Goal: Task Accomplishment & Management: Use online tool/utility

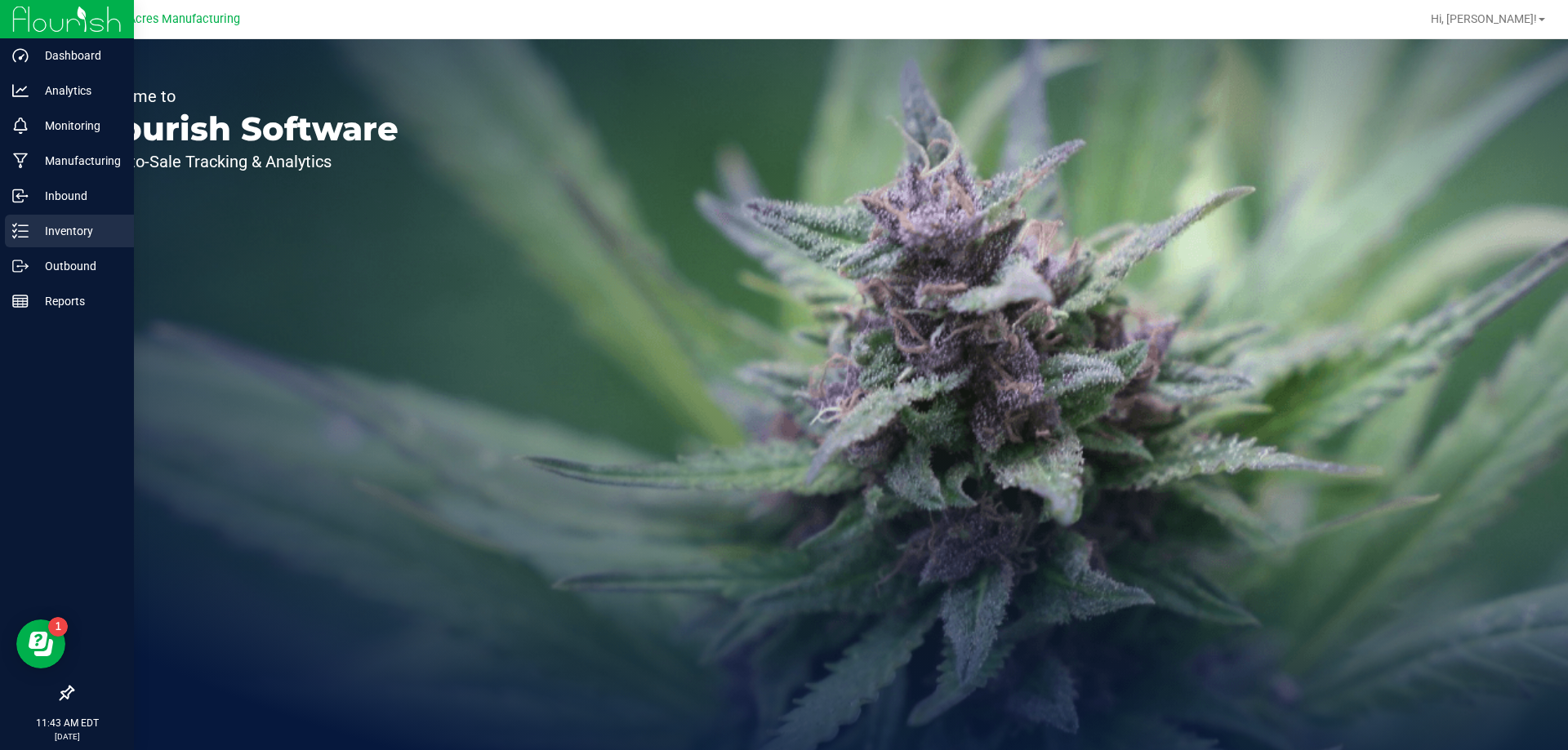
click at [35, 230] on p "Inventory" at bounding box center [77, 231] width 98 height 19
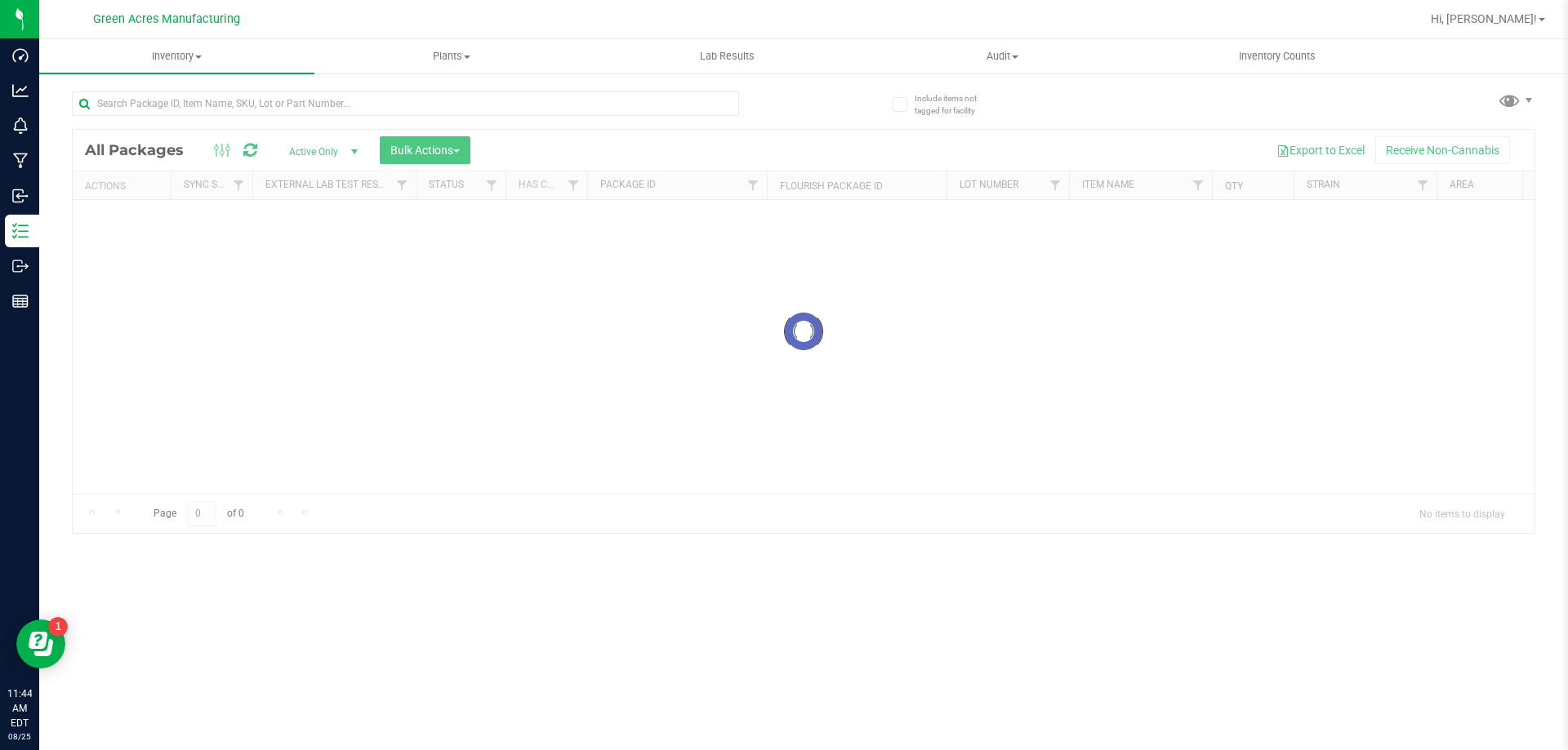
click at [248, 90] on div at bounding box center [438, 103] width 732 height 52
click at [248, 95] on input "text" at bounding box center [406, 103] width 668 height 24
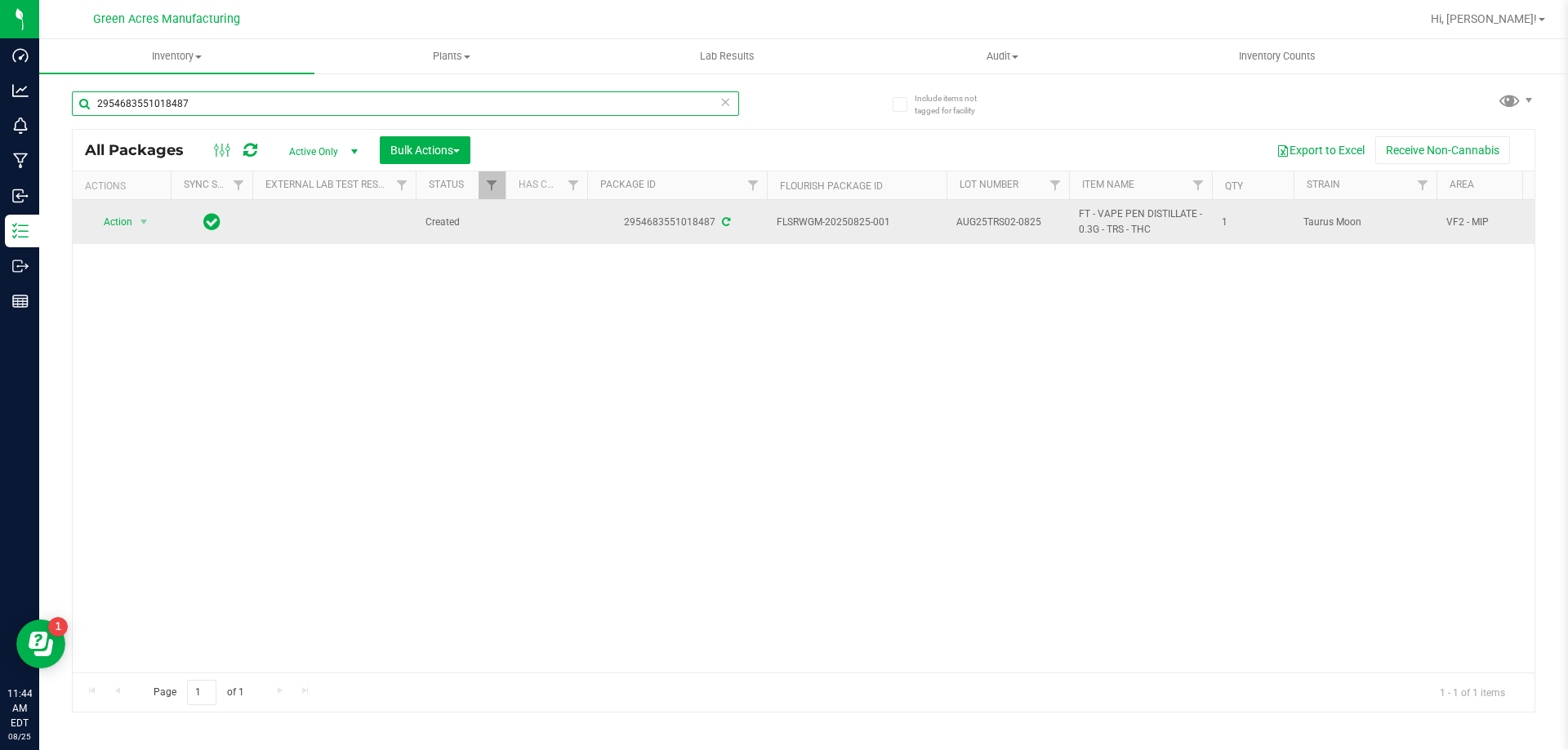
type input "2954683551018487"
click at [129, 235] on td "Action Action Adjust qty Create package Edit attributes Global inventory Locate…" at bounding box center [121, 221] width 98 height 44
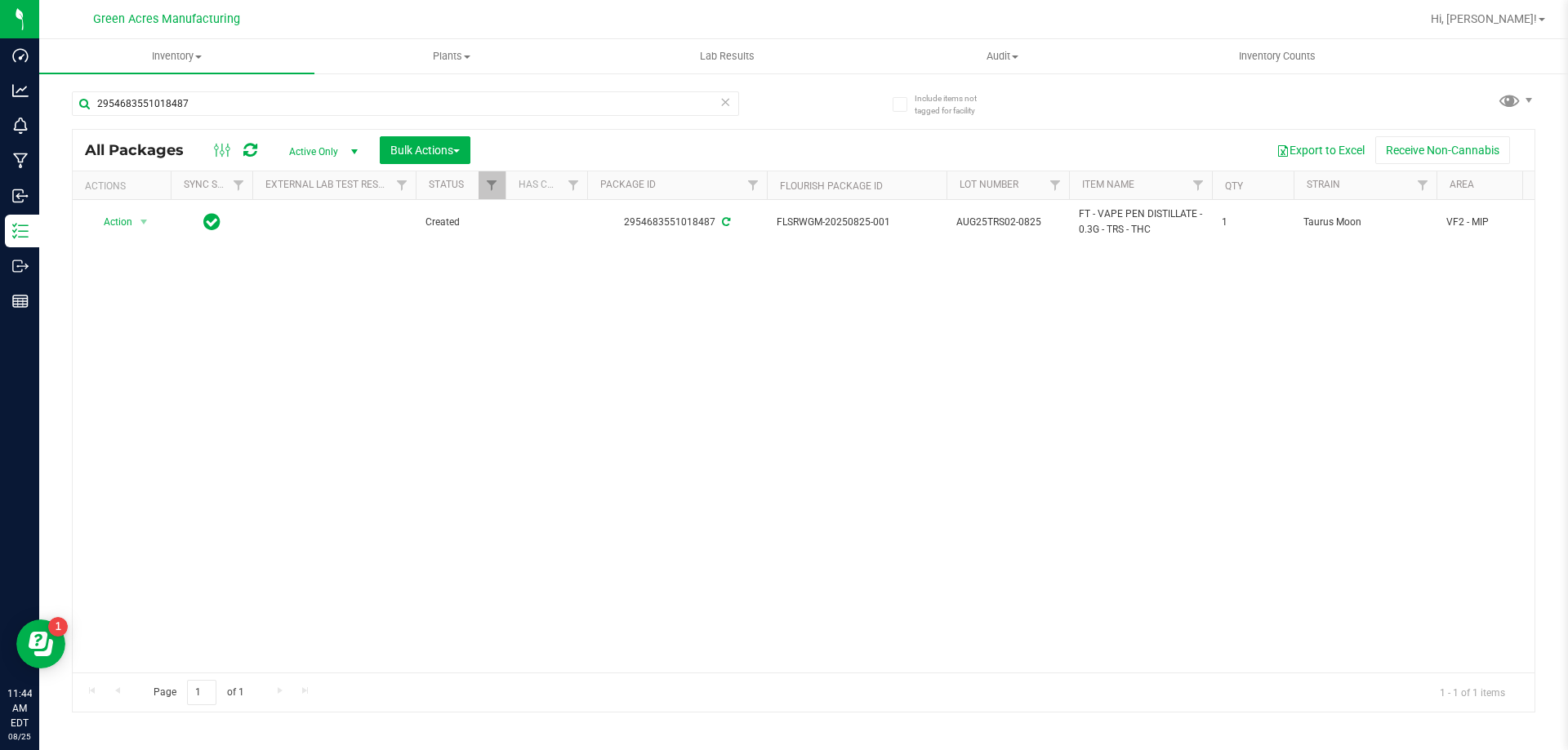
click at [121, 198] on th "Actions" at bounding box center [121, 185] width 98 height 28
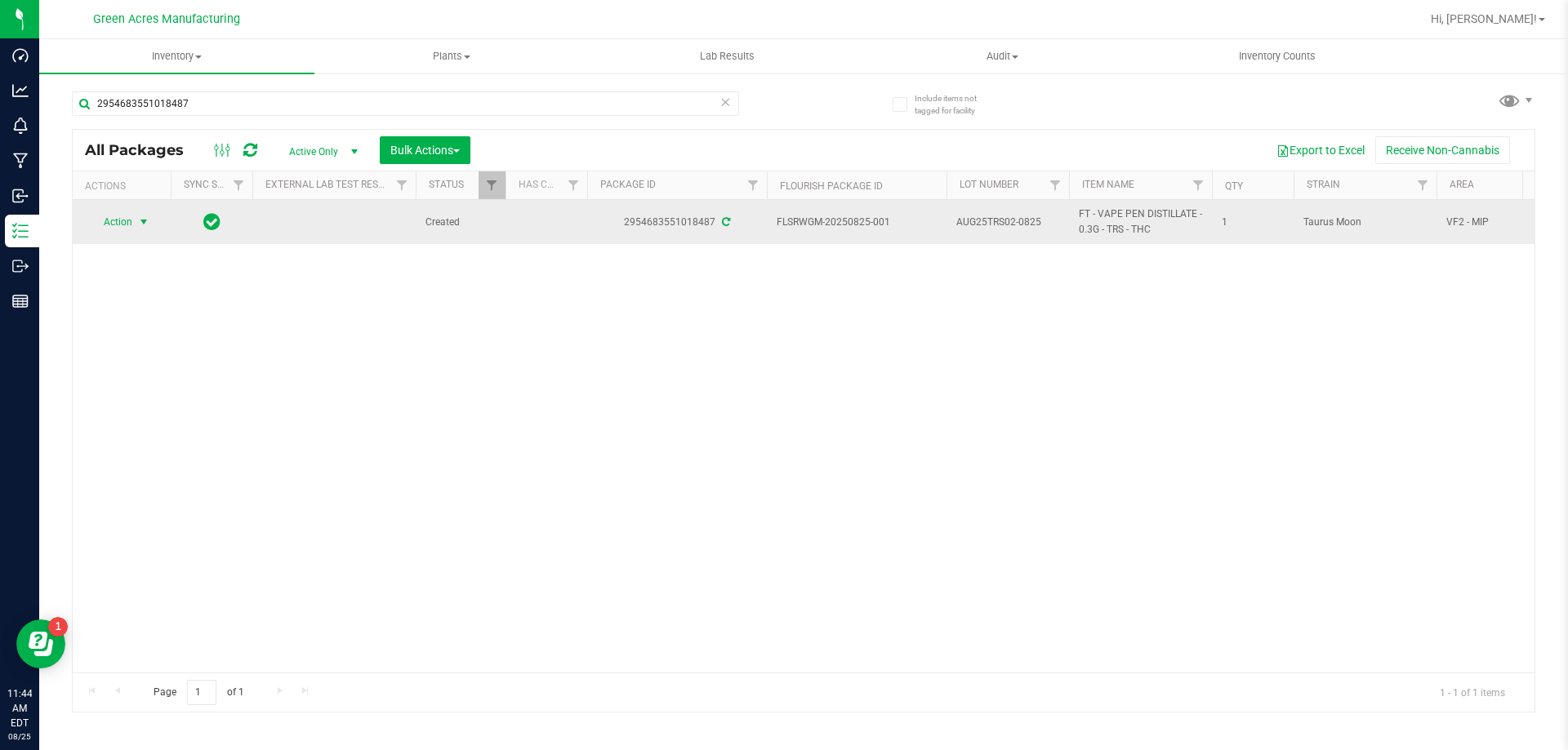
click at [121, 227] on span "Action" at bounding box center [111, 222] width 44 height 23
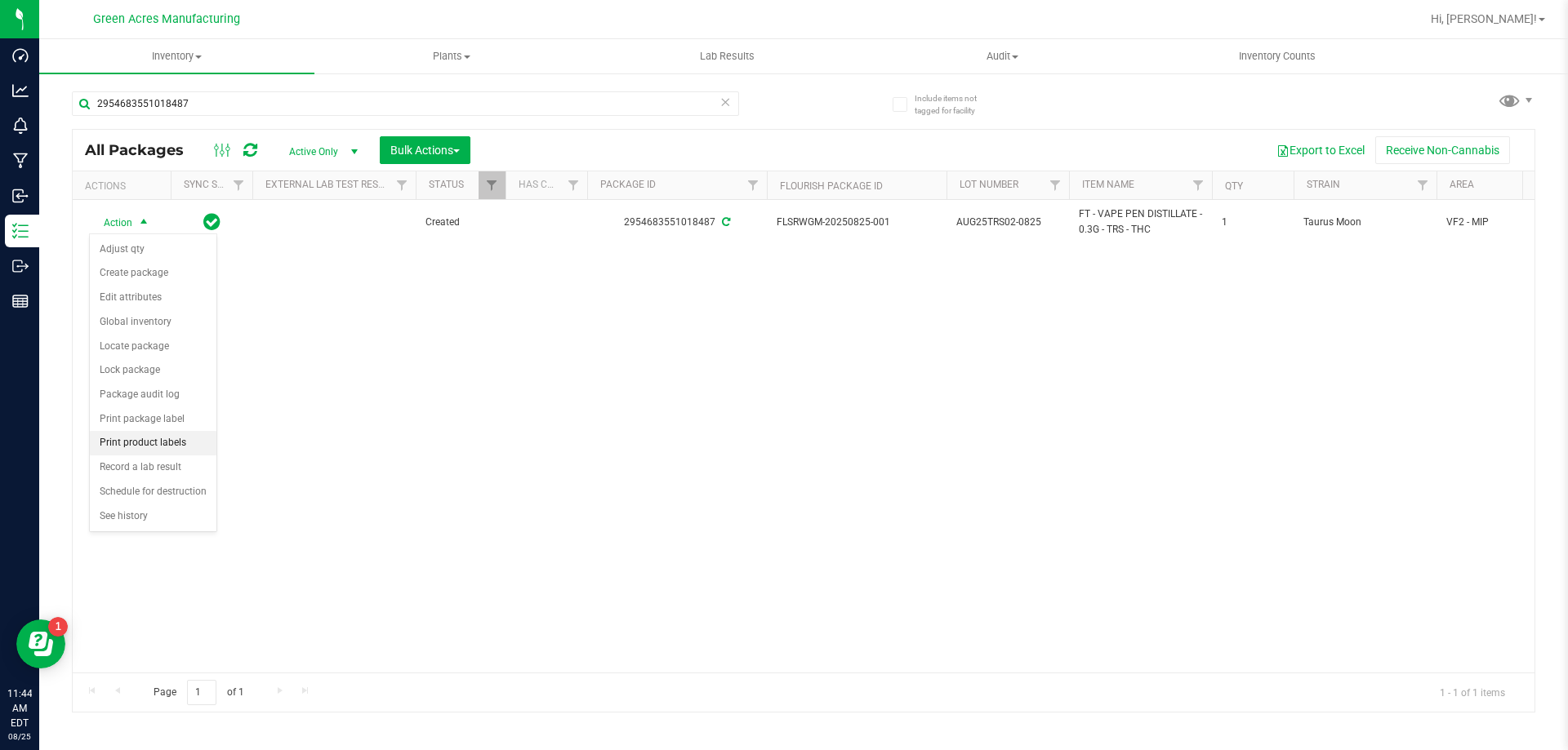
click at [170, 445] on li "Print product labels" at bounding box center [153, 442] width 126 height 24
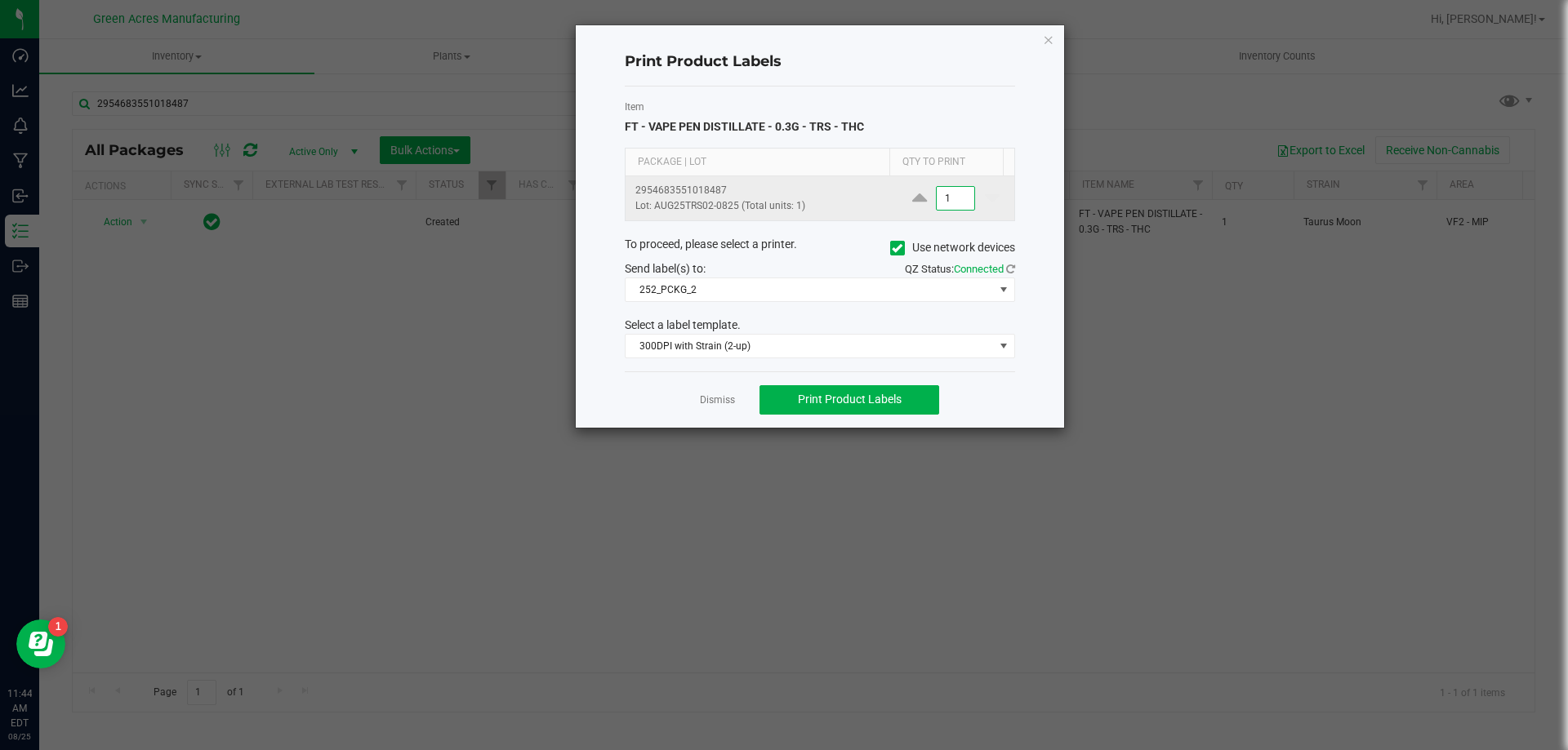
click at [961, 196] on input "1" at bounding box center [955, 199] width 38 height 23
type input "200"
click at [804, 406] on span "Print Product Labels" at bounding box center [849, 399] width 104 height 13
click at [714, 407] on link "Dismiss" at bounding box center [717, 401] width 35 height 14
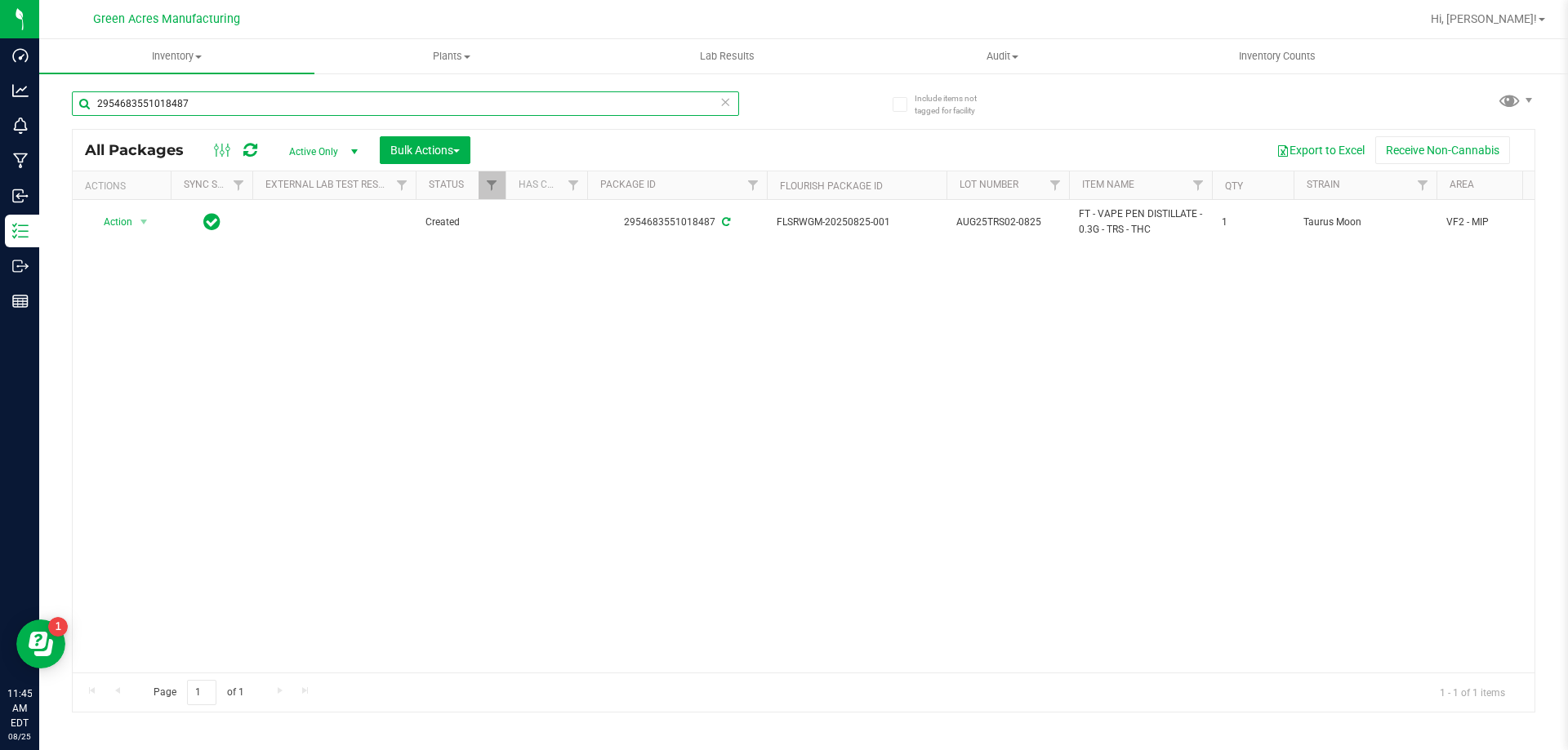
drag, startPoint x: 217, startPoint y: 114, endPoint x: 49, endPoint y: 113, distance: 168.0
click at [83, 143] on div "2954683551018487 All Packages Active Only Active Only Lab Samples Locked All Ex…" at bounding box center [803, 394] width 1463 height 636
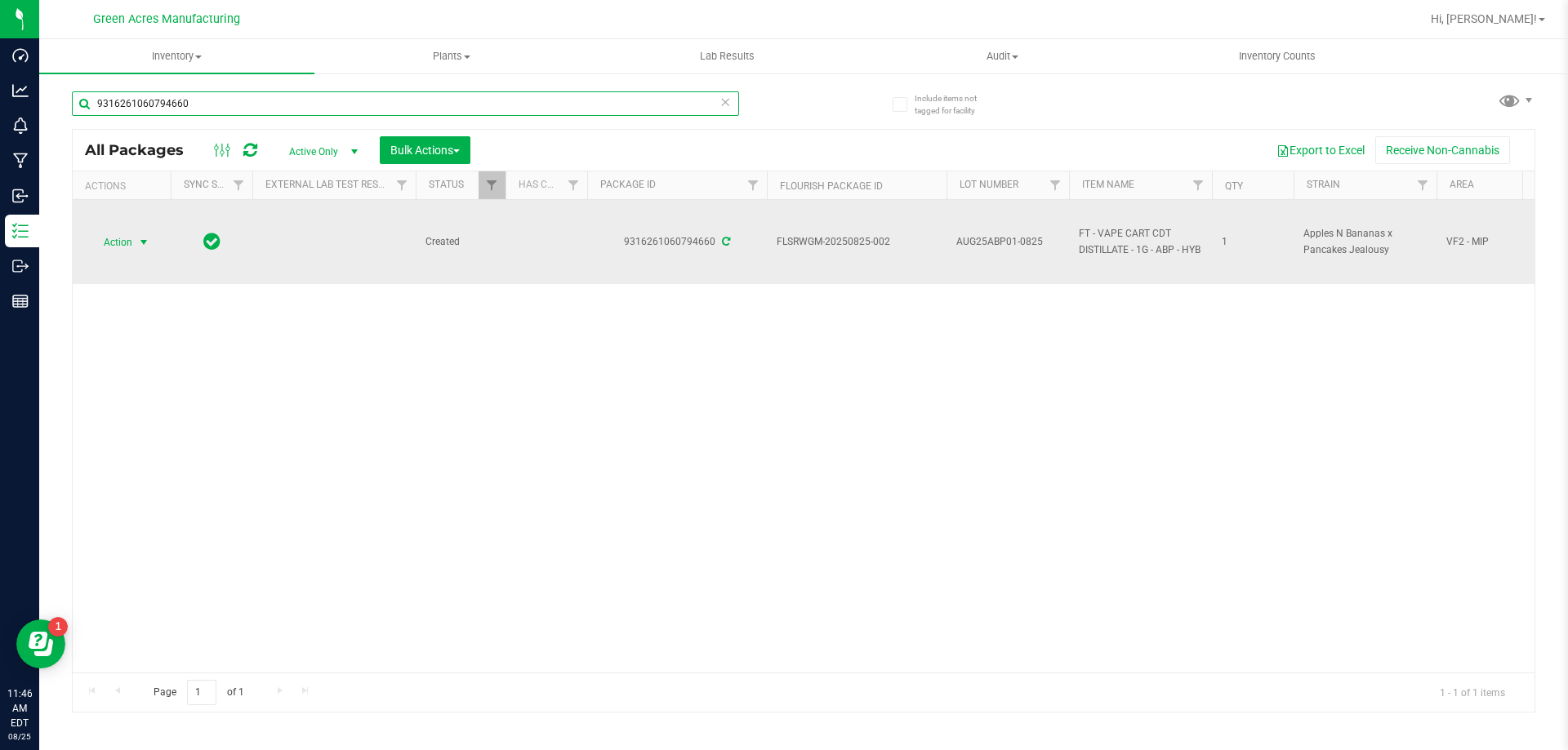
type input "9316261060794660"
click at [132, 249] on span "Action" at bounding box center [111, 243] width 44 height 23
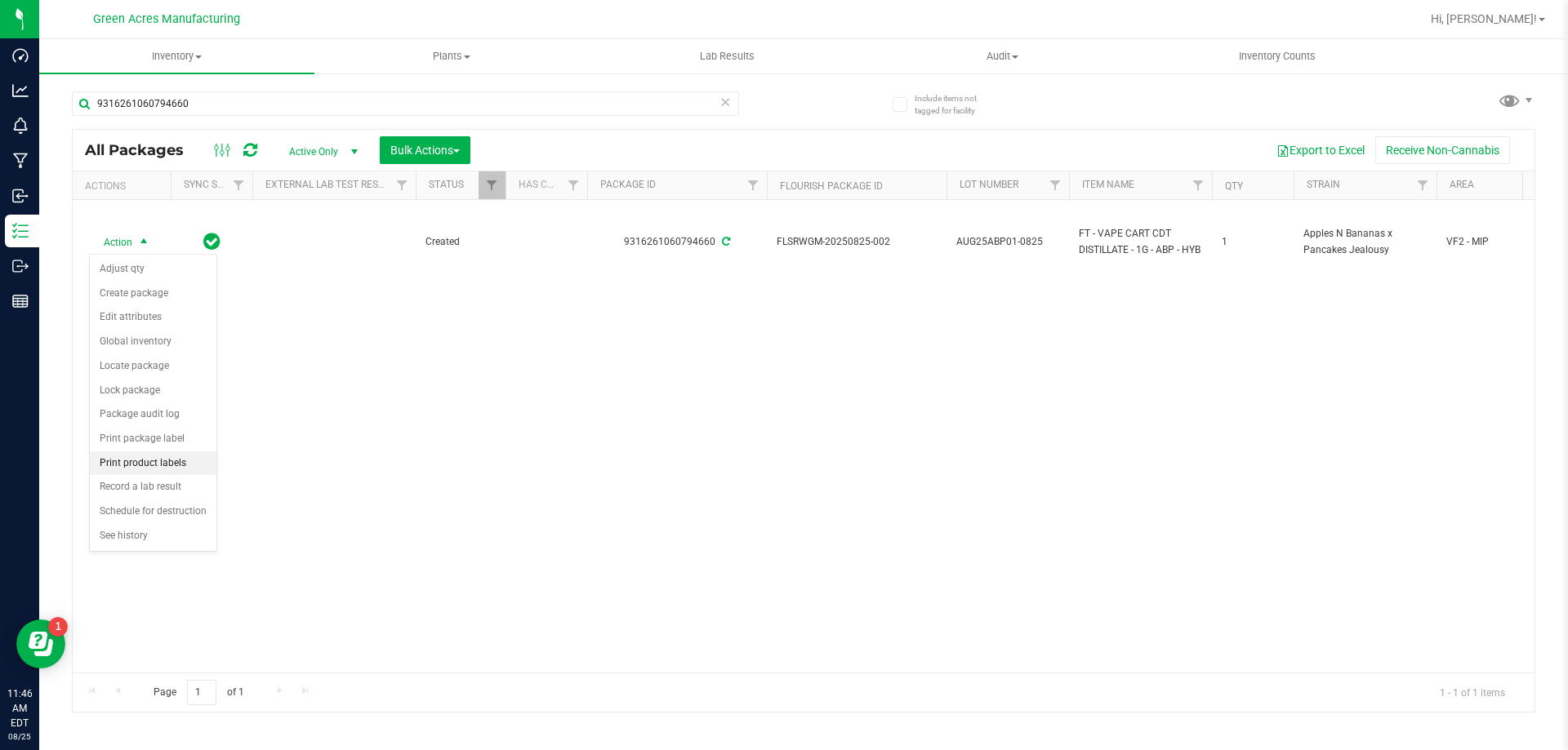
click at [155, 456] on li "Print product labels" at bounding box center [153, 463] width 126 height 24
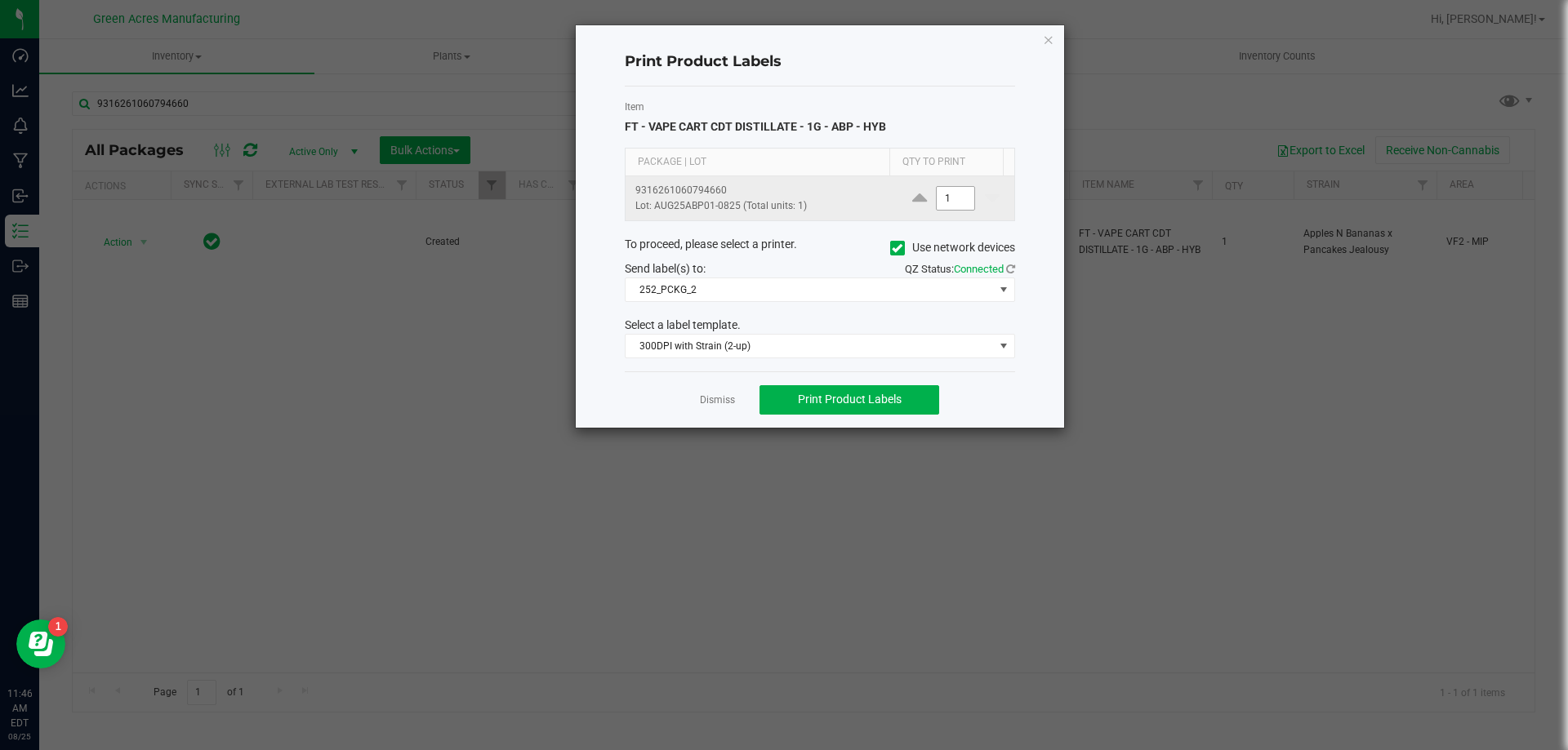
click at [940, 207] on input "1" at bounding box center [955, 199] width 38 height 23
click at [899, 429] on ngb-modal-window "Print Product Labels Item FT - VAPE CART CDT DISTILLATE - 1G - ABP - HYB Packag…" at bounding box center [790, 375] width 1580 height 750
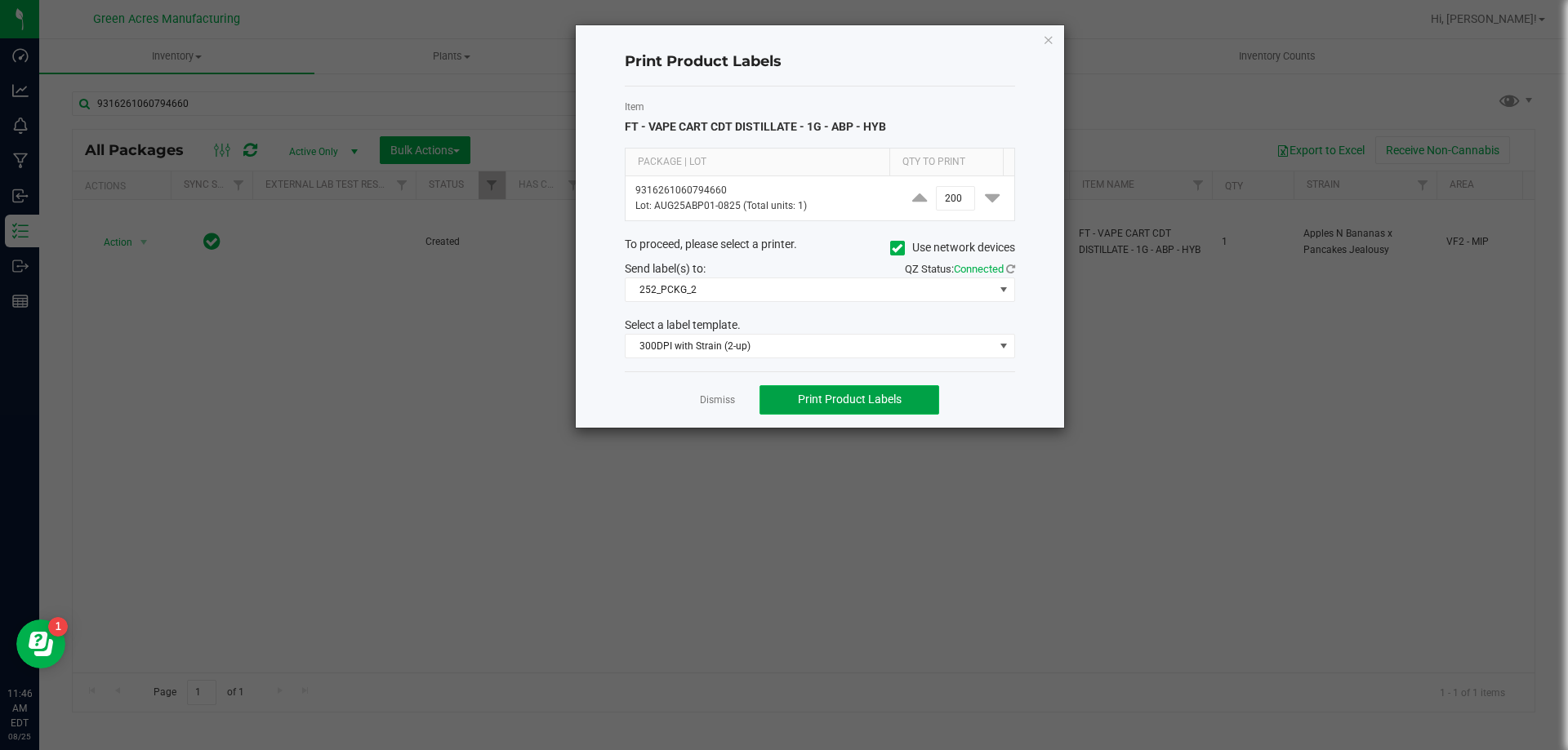
click at [904, 401] on button "Print Product Labels" at bounding box center [849, 400] width 180 height 29
click at [985, 206] on icon at bounding box center [992, 198] width 15 height 20
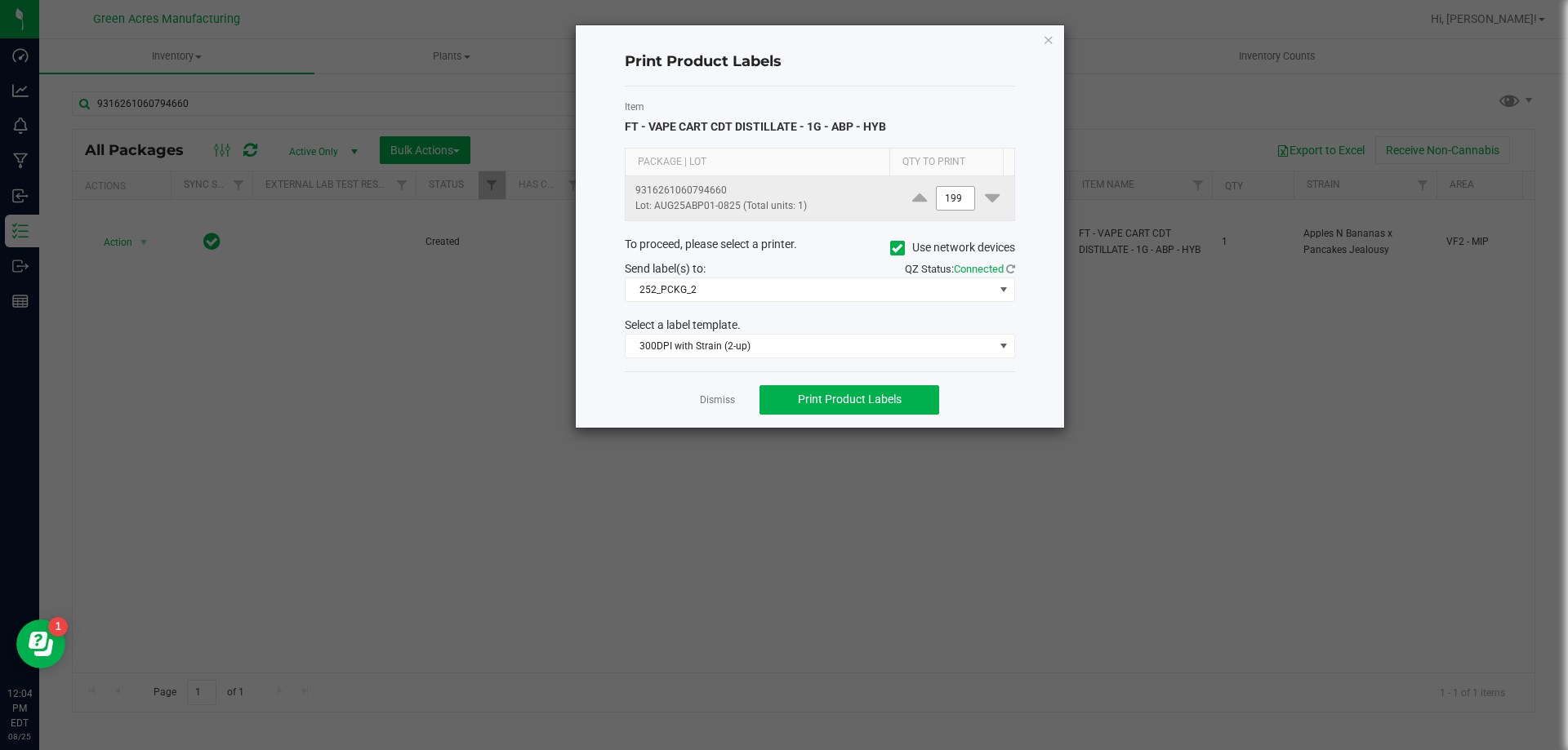
click at [953, 204] on input "199" at bounding box center [955, 199] width 38 height 23
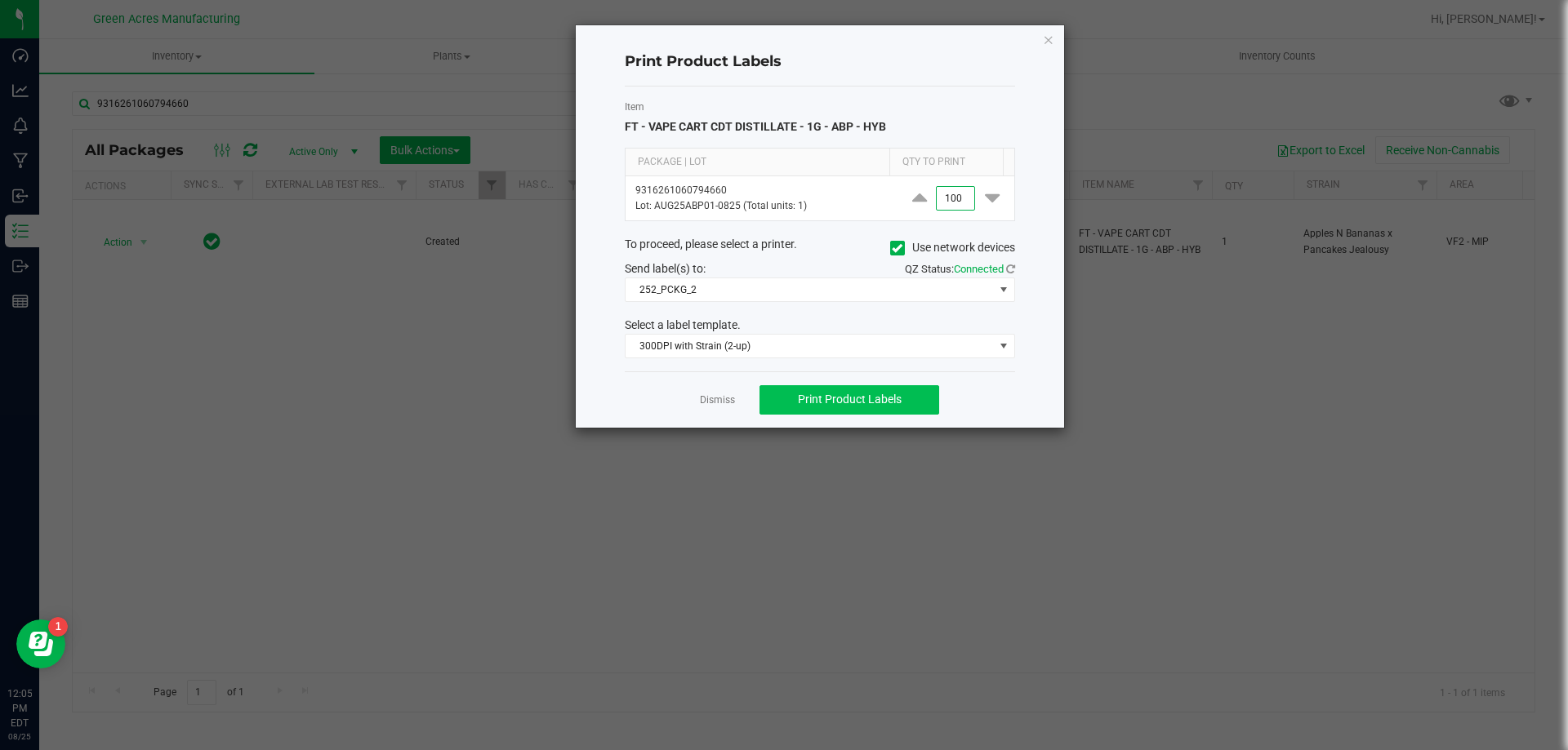
type input "100"
click at [911, 401] on button "Print Product Labels" at bounding box center [849, 400] width 180 height 29
